Goal: Task Accomplishment & Management: Use online tool/utility

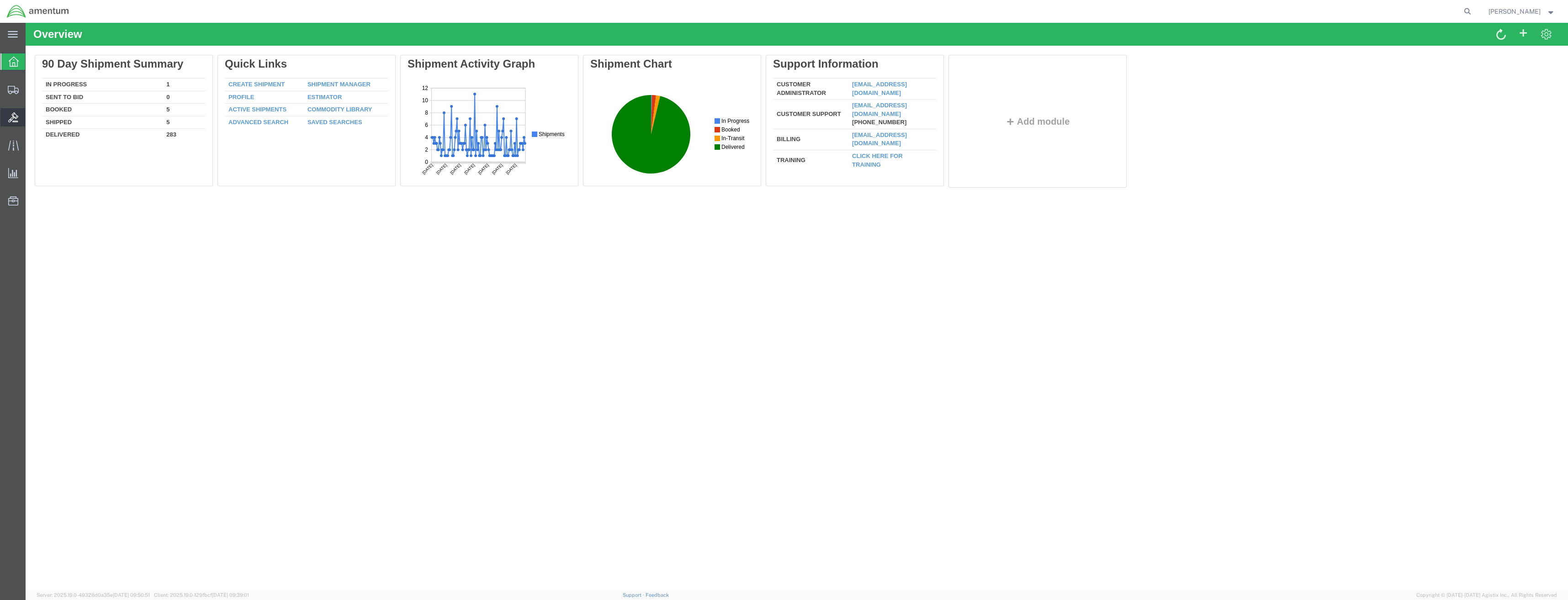
click at [15, 116] on icon at bounding box center [13, 117] width 10 height 10
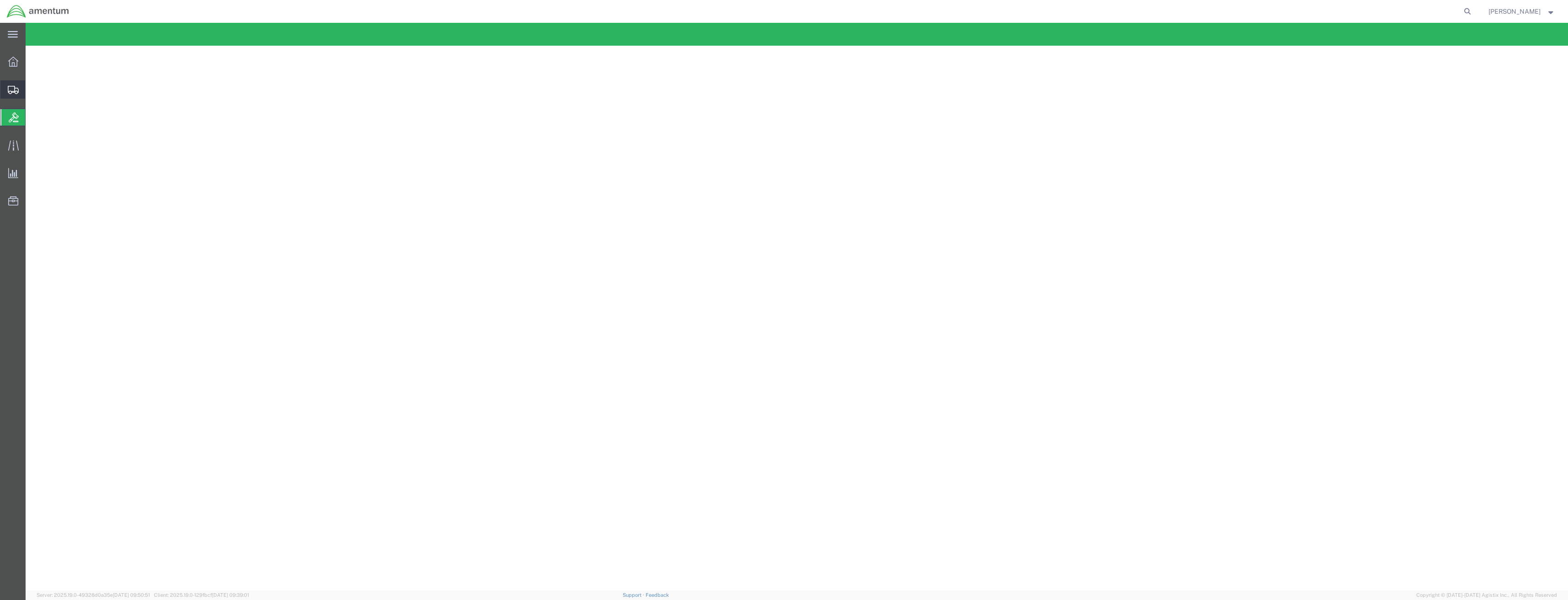
click at [16, 93] on icon at bounding box center [13, 90] width 11 height 8
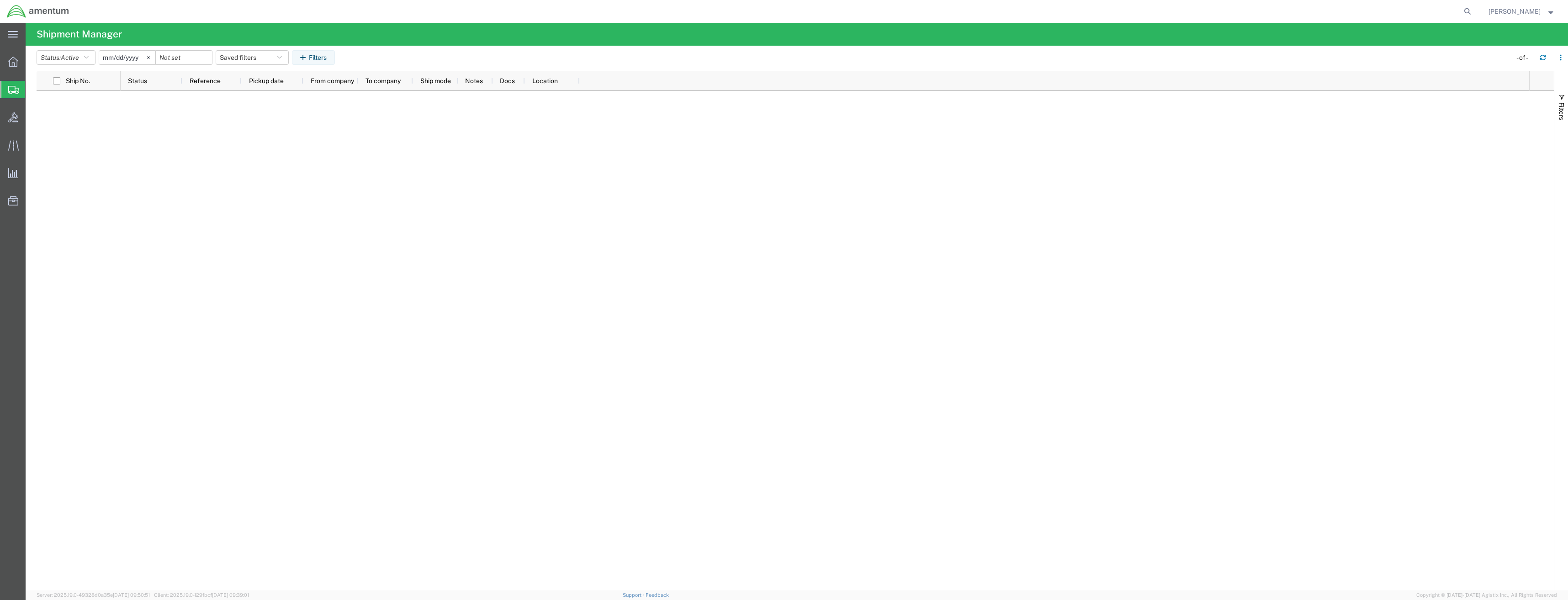
click at [0, 0] on span "Shipment Manager" at bounding box center [0, 0] width 0 height 0
click at [8, 92] on icon at bounding box center [14, 90] width 11 height 8
click at [13, 61] on icon at bounding box center [13, 61] width 10 height 10
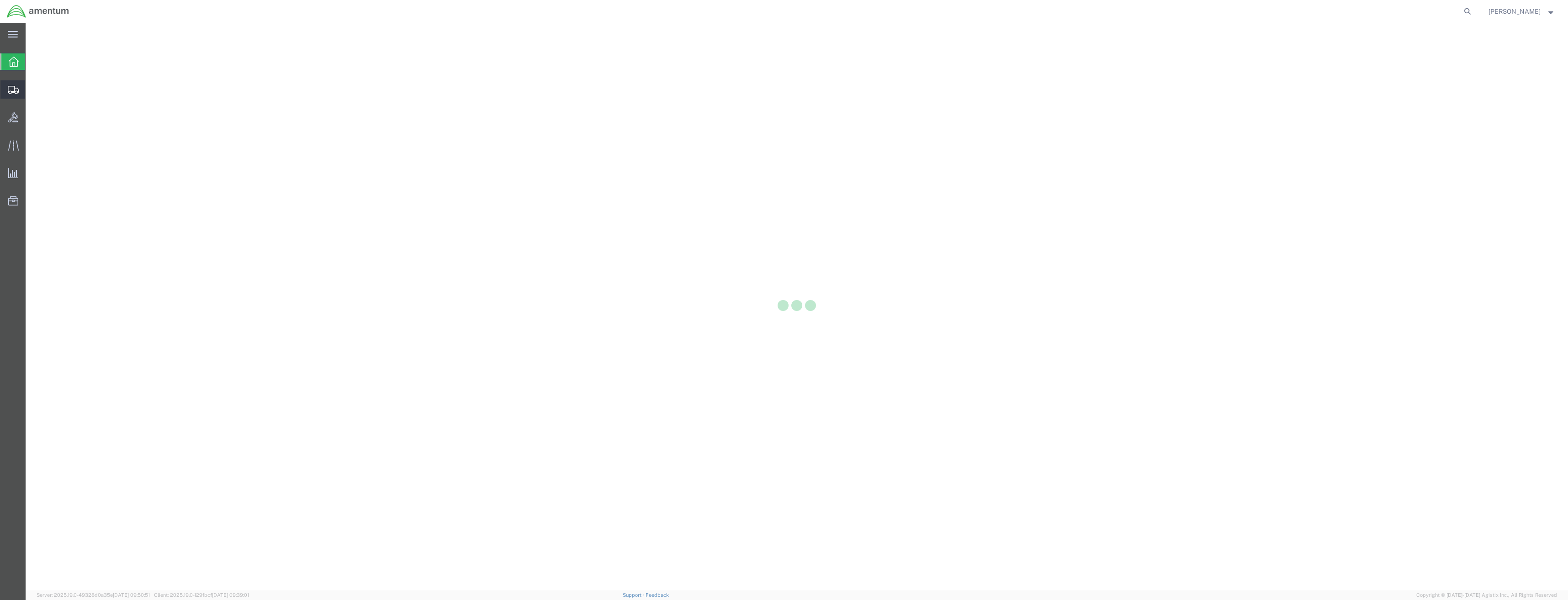
click at [17, 82] on div at bounding box center [13, 89] width 25 height 19
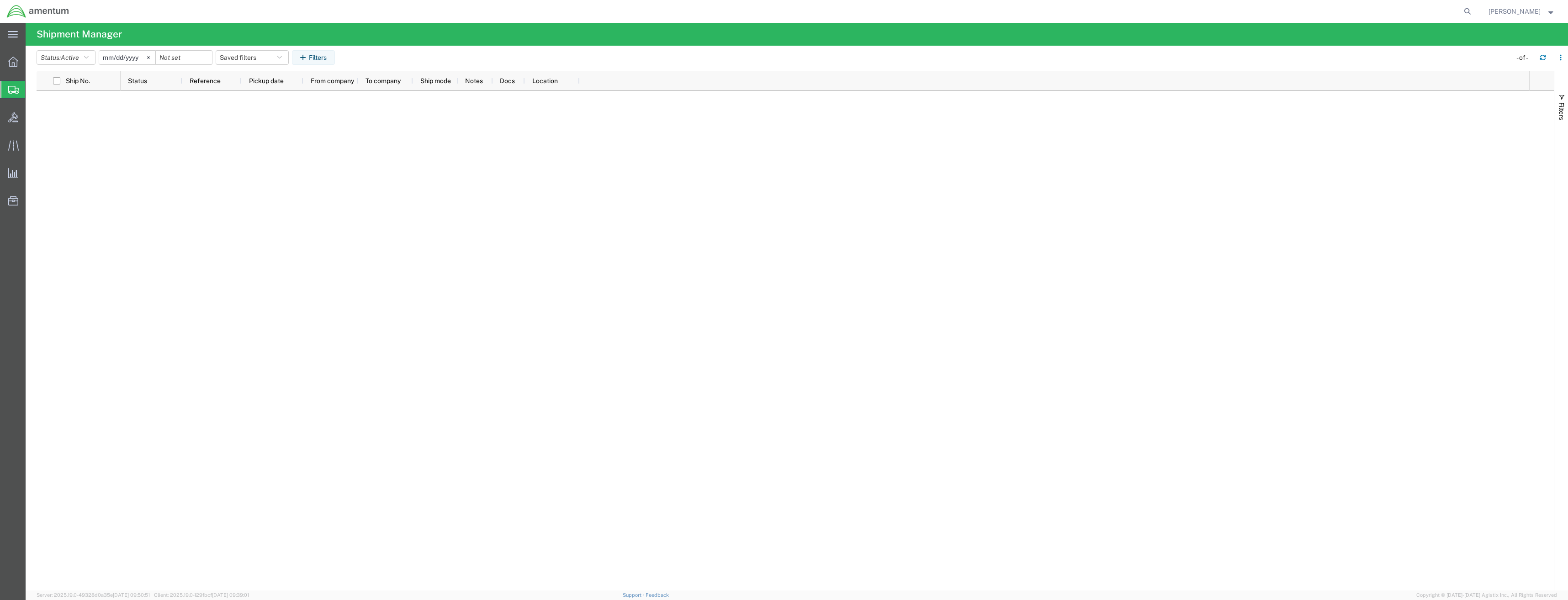
click at [0, 0] on span "Shipment Manager" at bounding box center [0, 0] width 0 height 0
click at [19, 63] on div at bounding box center [13, 61] width 25 height 19
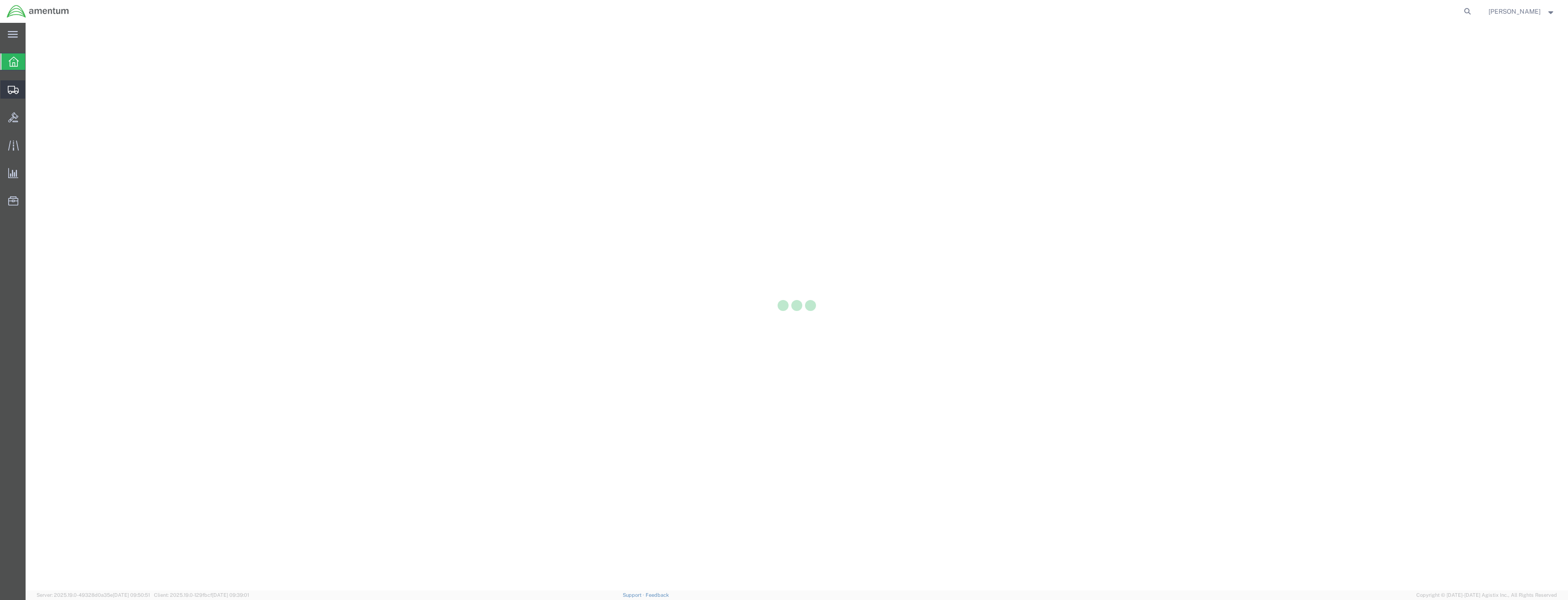
click at [23, 87] on div at bounding box center [13, 89] width 25 height 19
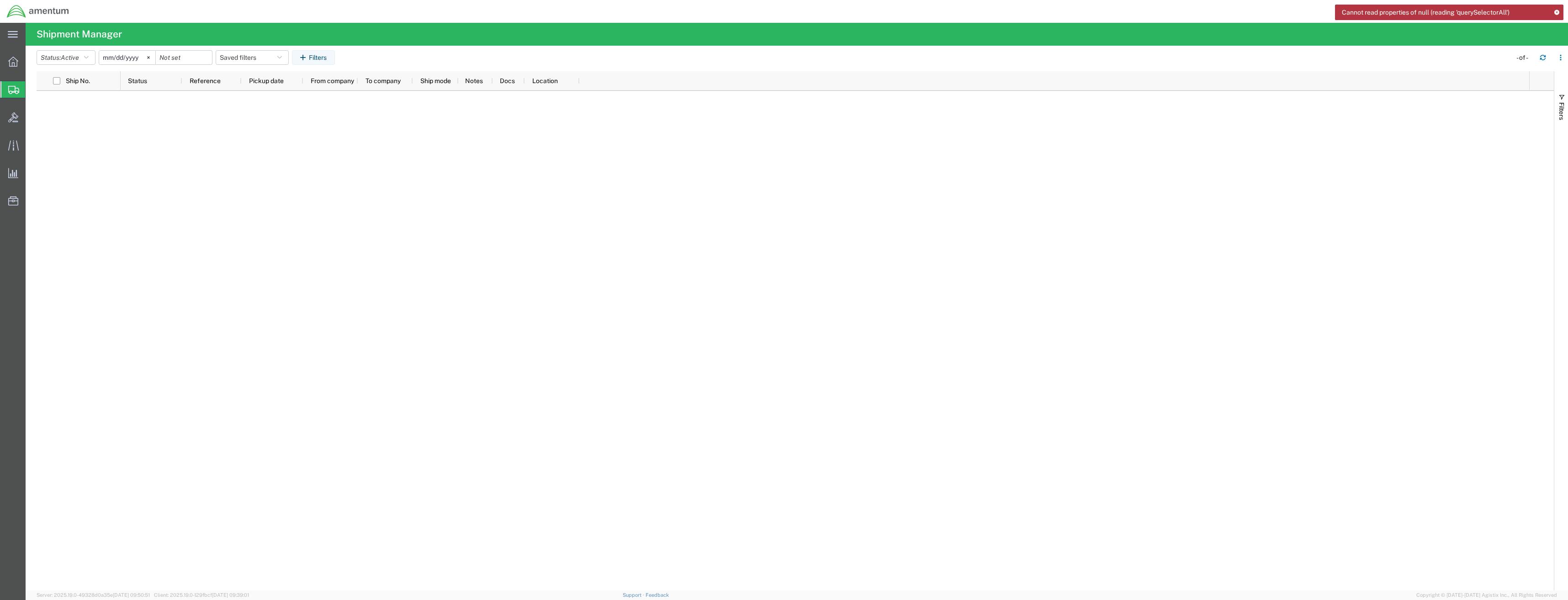
click at [262, 228] on div at bounding box center [825, 341] width 1409 height 500
click at [6, 60] on div at bounding box center [13, 61] width 25 height 19
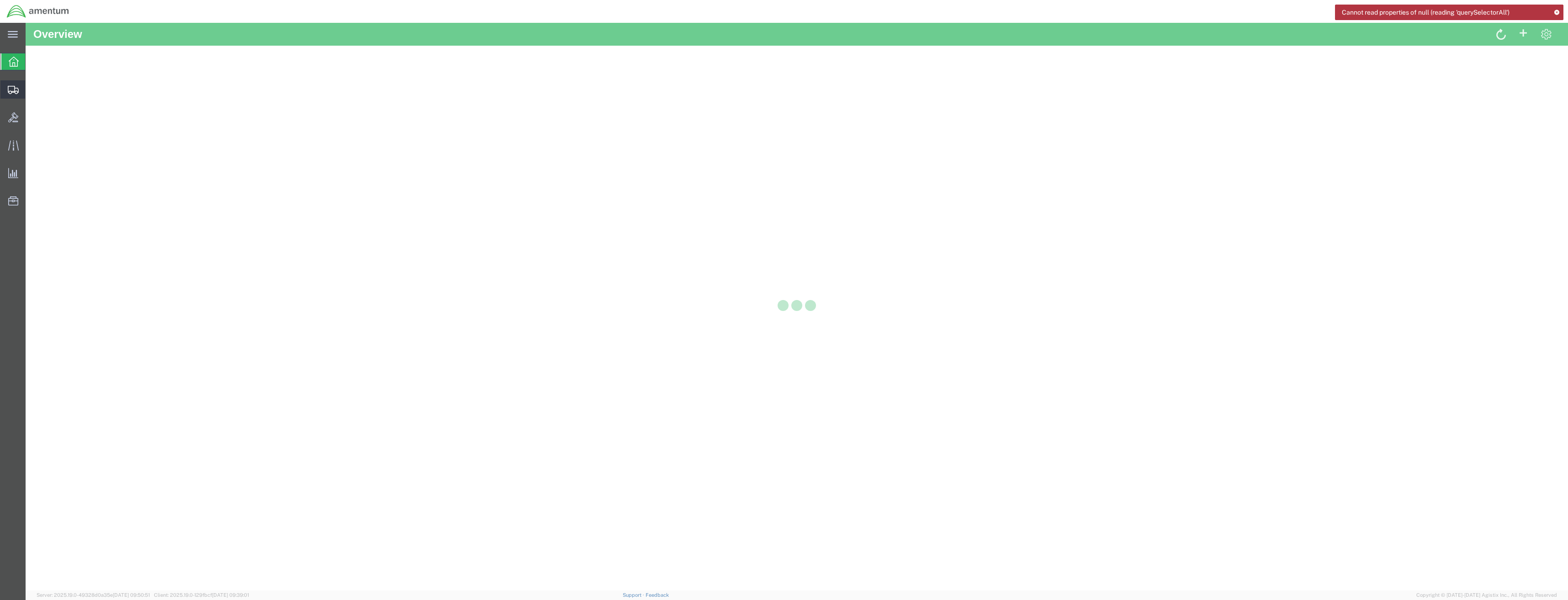
click at [17, 94] on div at bounding box center [13, 89] width 25 height 19
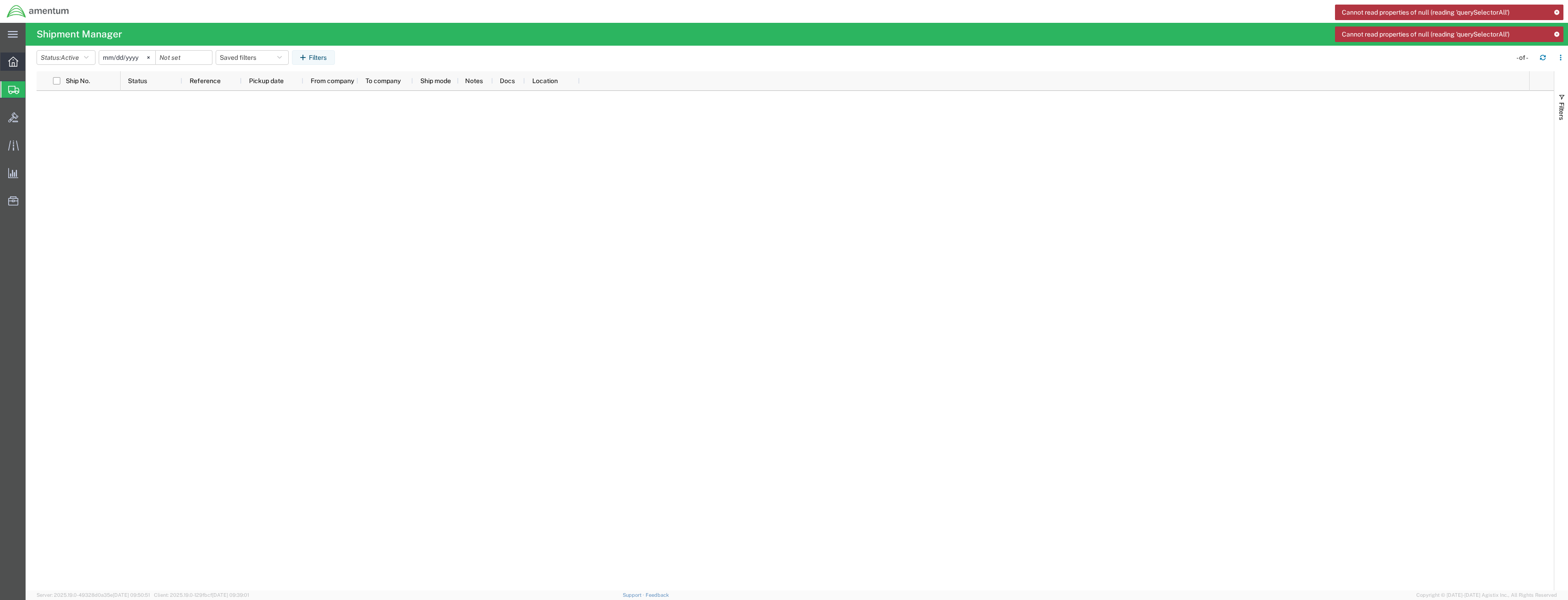
click at [13, 56] on icon at bounding box center [13, 61] width 10 height 10
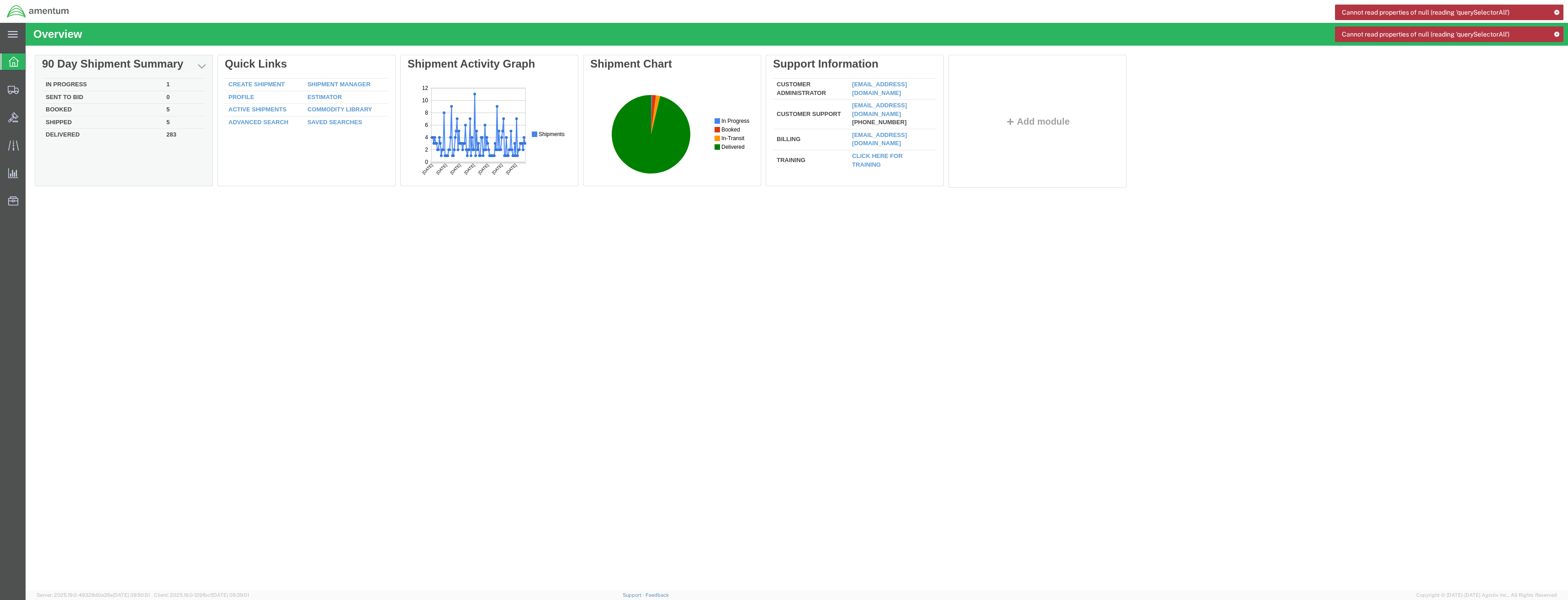
click at [81, 83] on td "In Progress" at bounding box center [102, 85] width 121 height 13
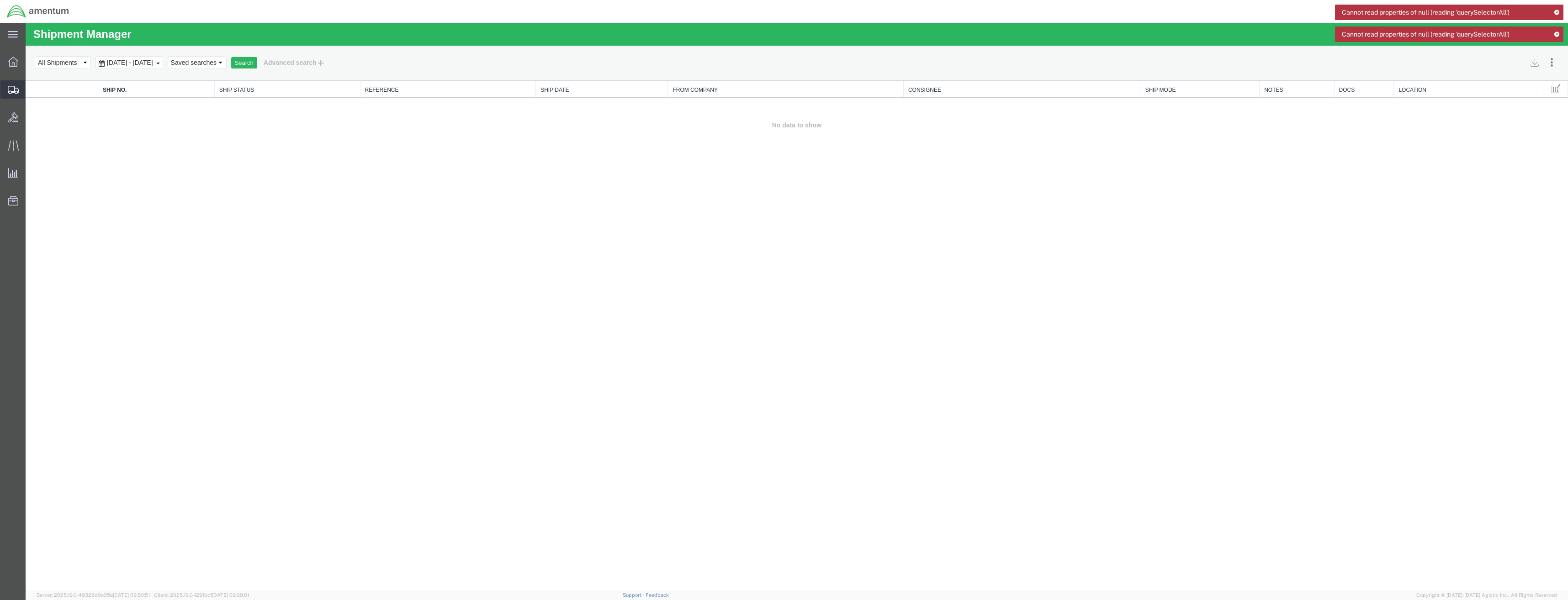
click at [17, 90] on icon at bounding box center [13, 90] width 11 height 8
click at [247, 159] on div at bounding box center [825, 341] width 1409 height 500
click at [8, 65] on div at bounding box center [13, 61] width 25 height 19
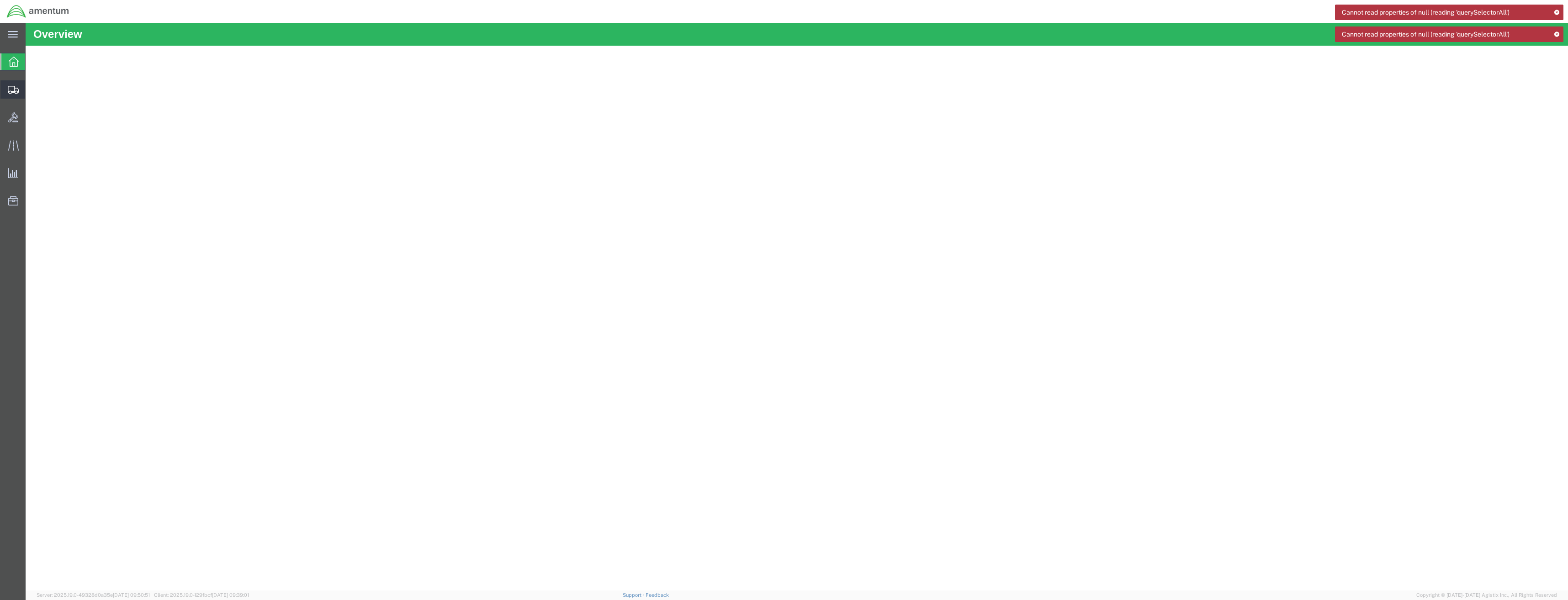
click at [6, 87] on div at bounding box center [13, 89] width 25 height 19
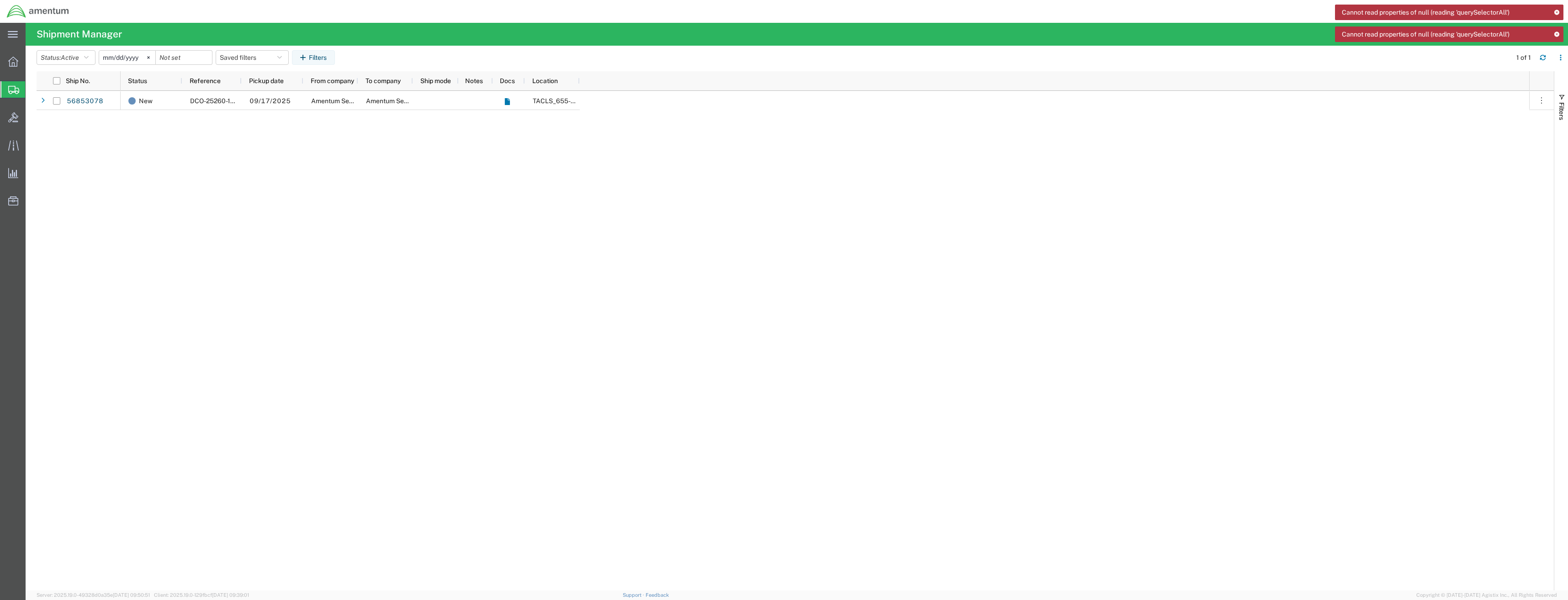
click at [381, 133] on div "New DCO-25260-168317 09/17/2025 Amentum Services, Inc. Amentum Services, Inc. T…" at bounding box center [825, 341] width 1409 height 500
click at [105, 102] on div "56853078" at bounding box center [94, 100] width 55 height 19
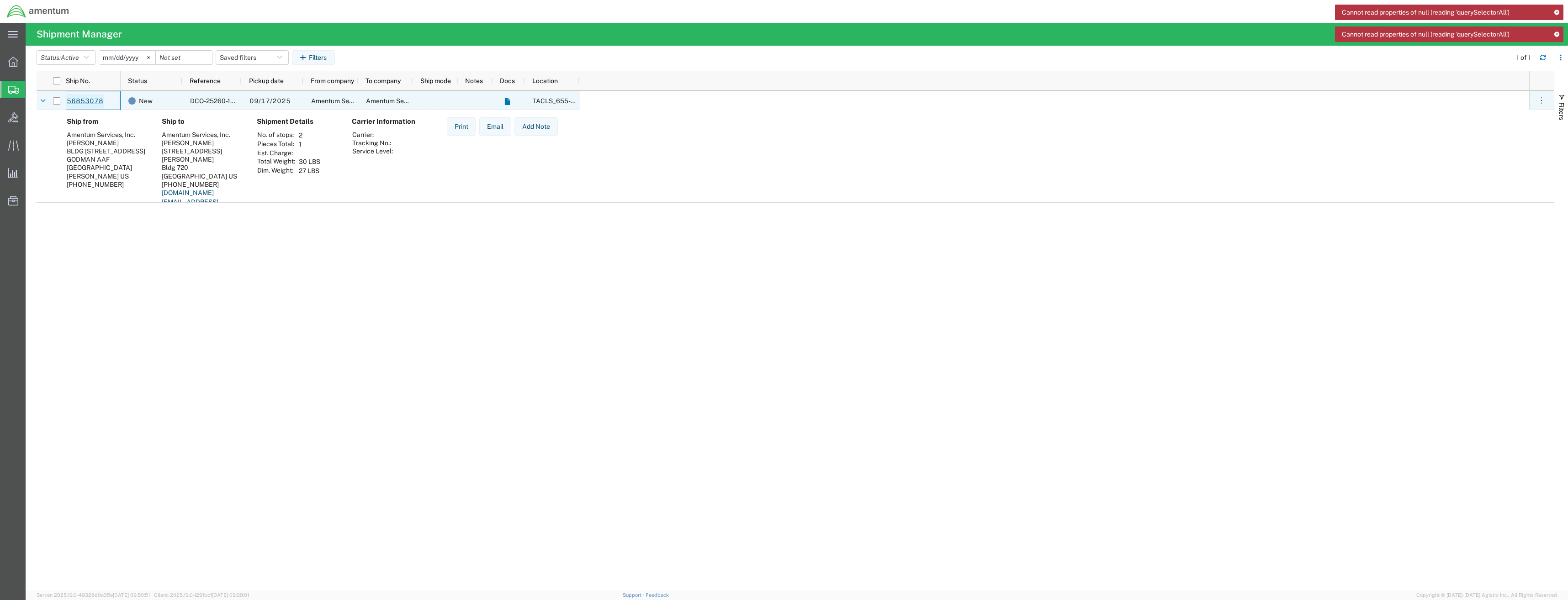
click at [93, 100] on link "56853078" at bounding box center [85, 101] width 37 height 14
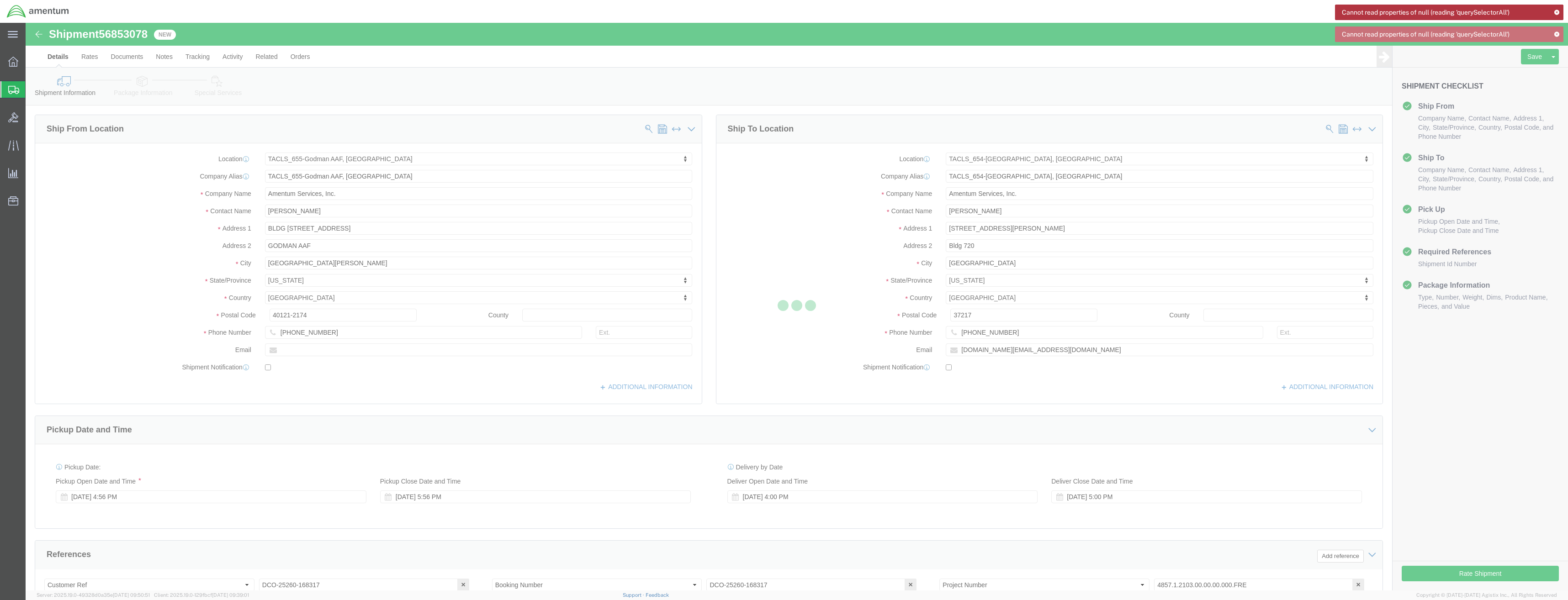
select select "42727"
select select "42726"
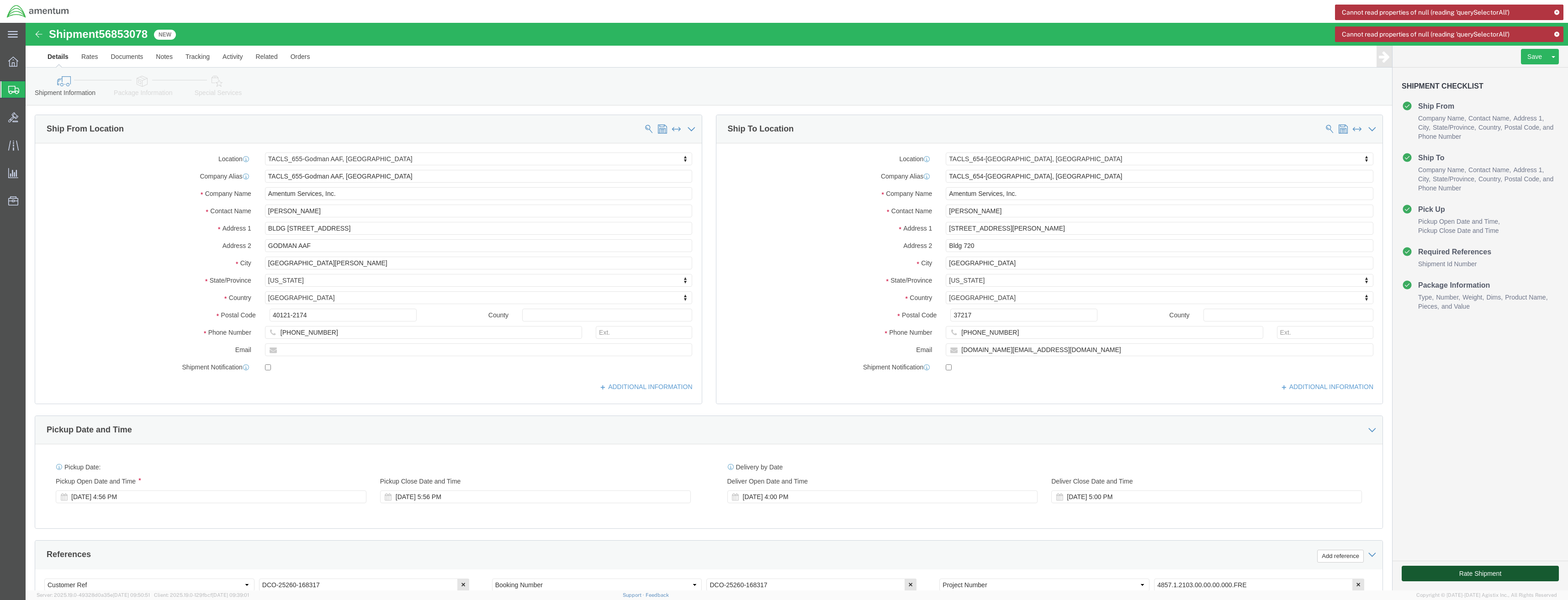
click button "Rate Shipment"
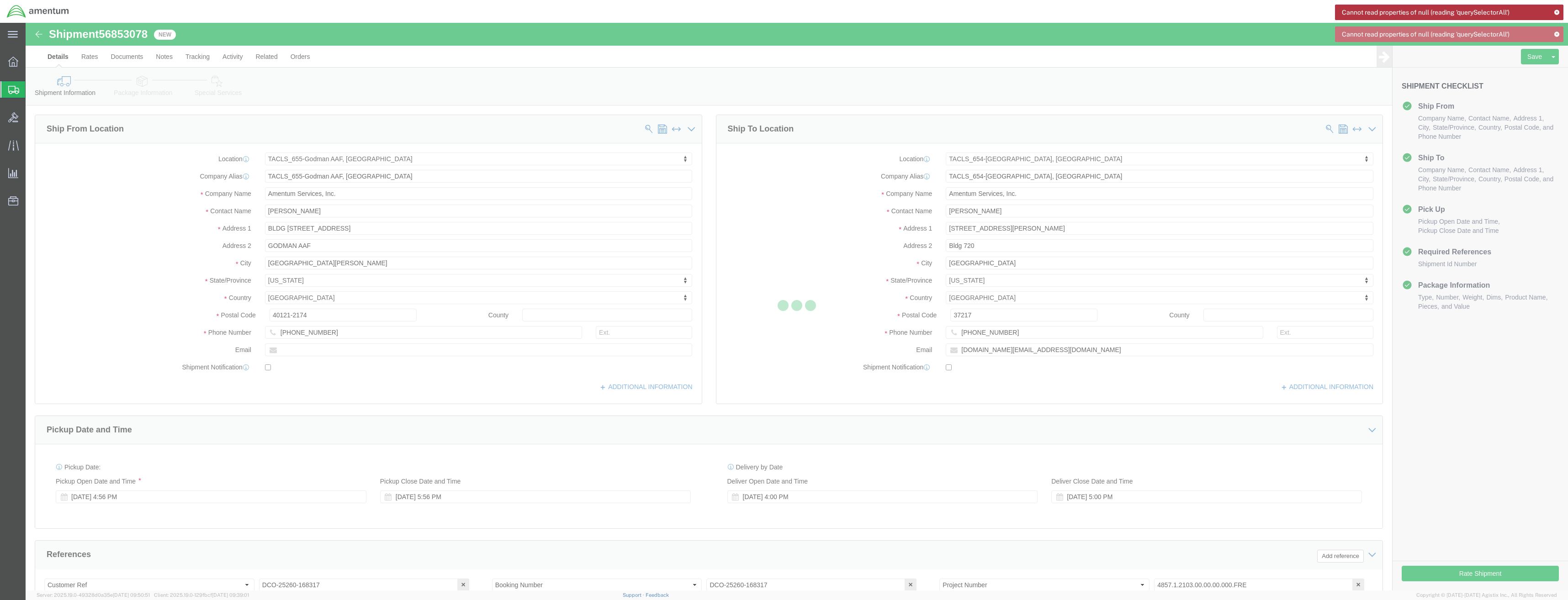
click at [1557, 14] on icon at bounding box center [1556, 12] width 6 height 5
click at [1558, 12] on icon at bounding box center [1556, 12] width 6 height 5
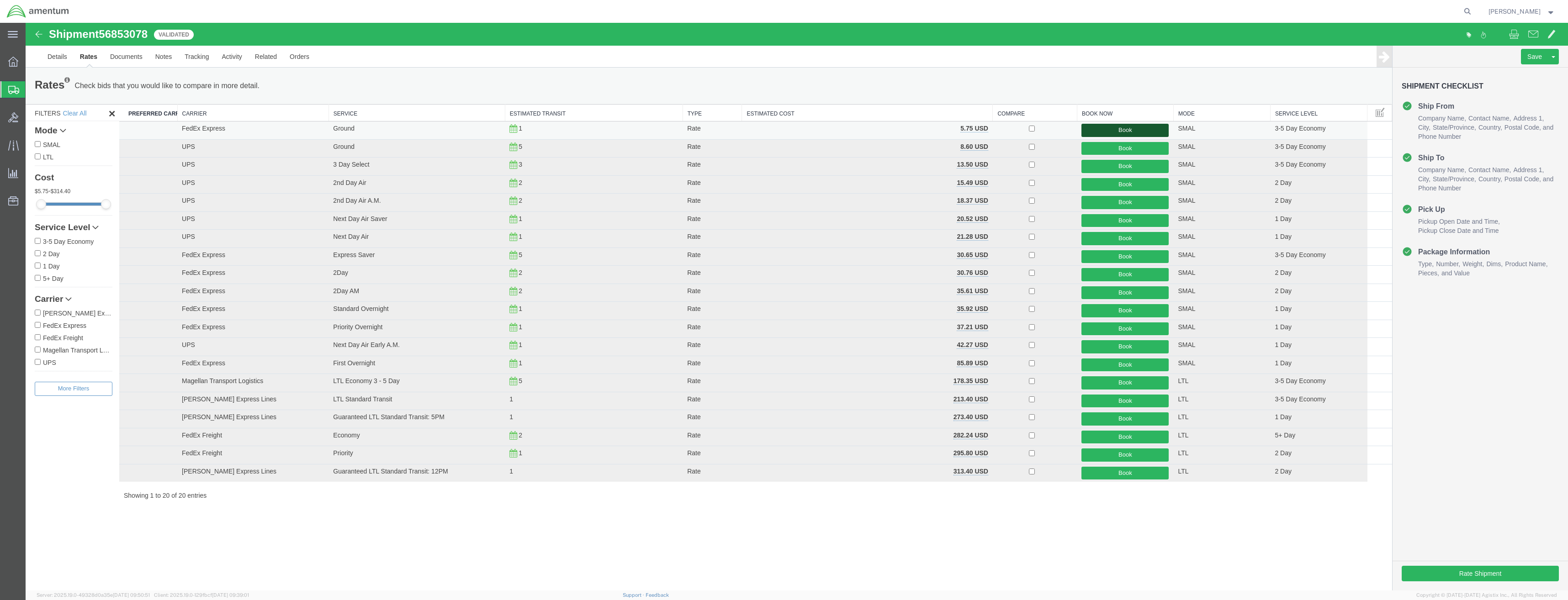
click at [1108, 130] on button "Book" at bounding box center [1125, 130] width 87 height 13
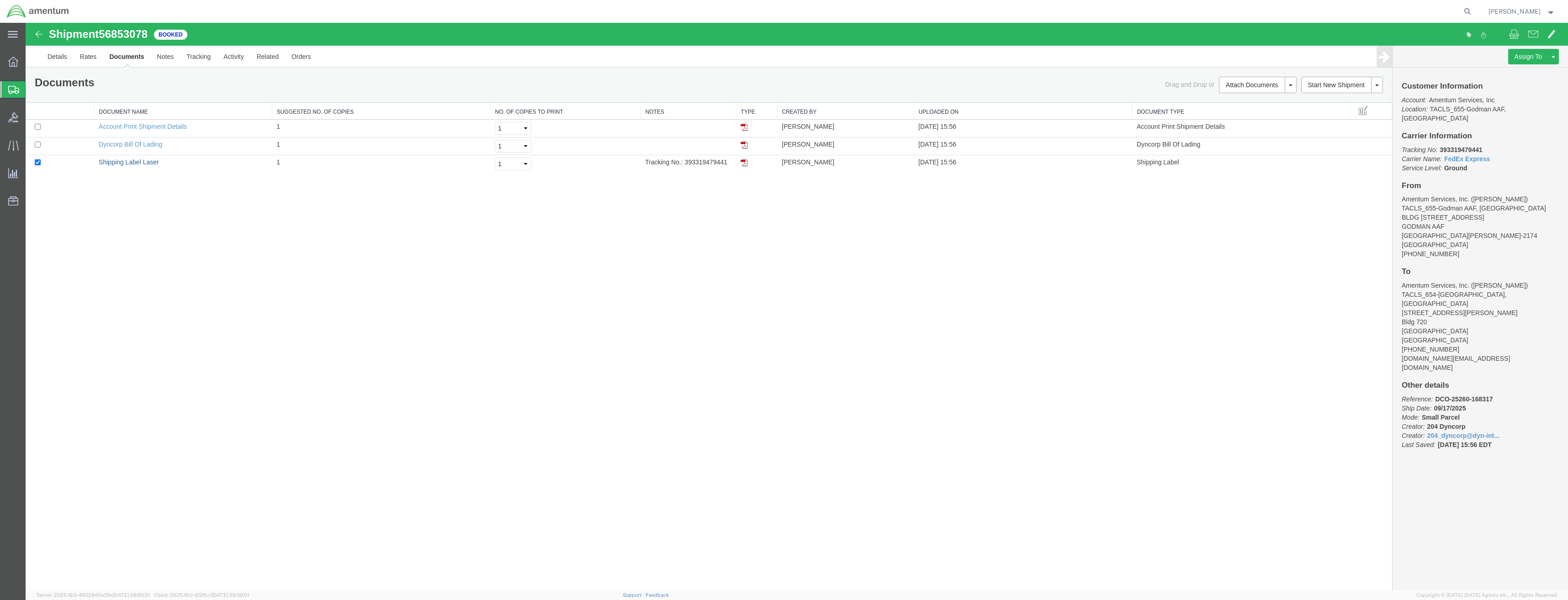
drag, startPoint x: 133, startPoint y: 165, endPoint x: 365, endPoint y: 332, distance: 285.9
click at [133, 165] on link "Shipping Label Laser" at bounding box center [129, 162] width 61 height 8
